Goal: Task Accomplishment & Management: Complete application form

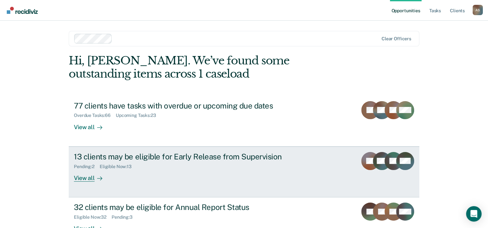
scroll to position [20, 0]
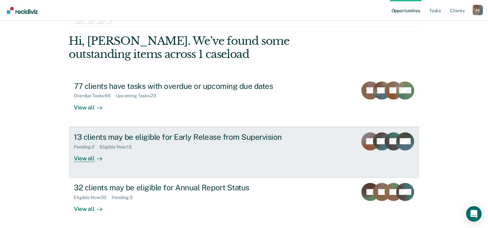
click at [86, 159] on div "View all" at bounding box center [92, 156] width 36 height 13
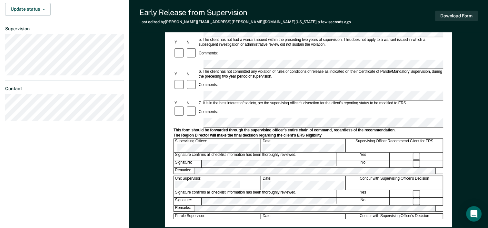
scroll to position [204, 0]
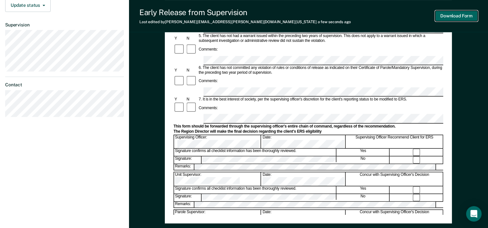
click at [450, 17] on button "Download Form" at bounding box center [456, 16] width 43 height 11
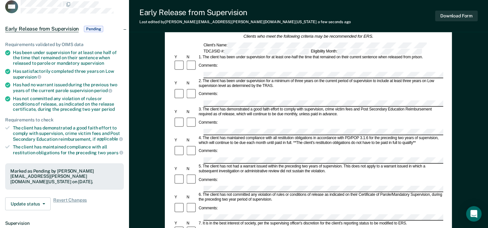
scroll to position [0, 0]
